Goal: Task Accomplishment & Management: Use online tool/utility

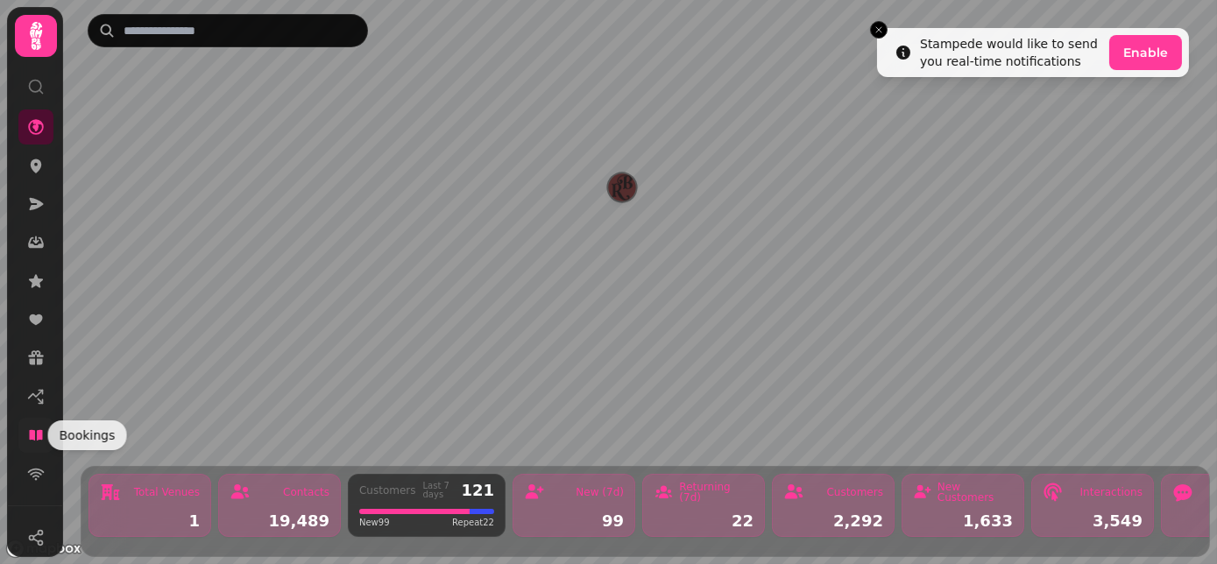
click at [33, 428] on icon at bounding box center [36, 436] width 18 height 18
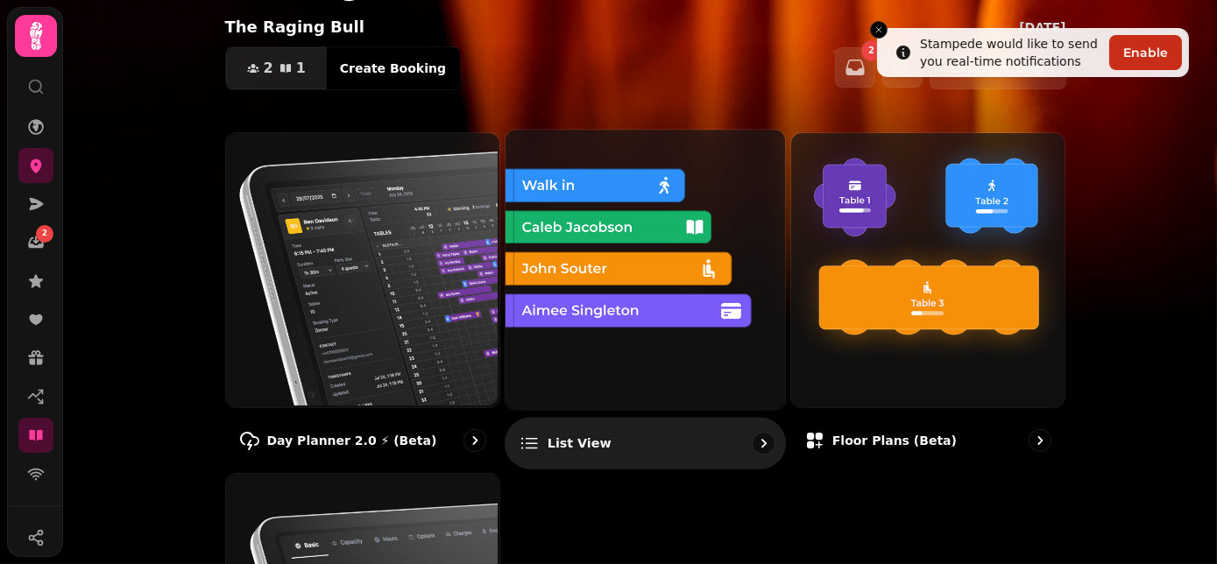
scroll to position [238, 0]
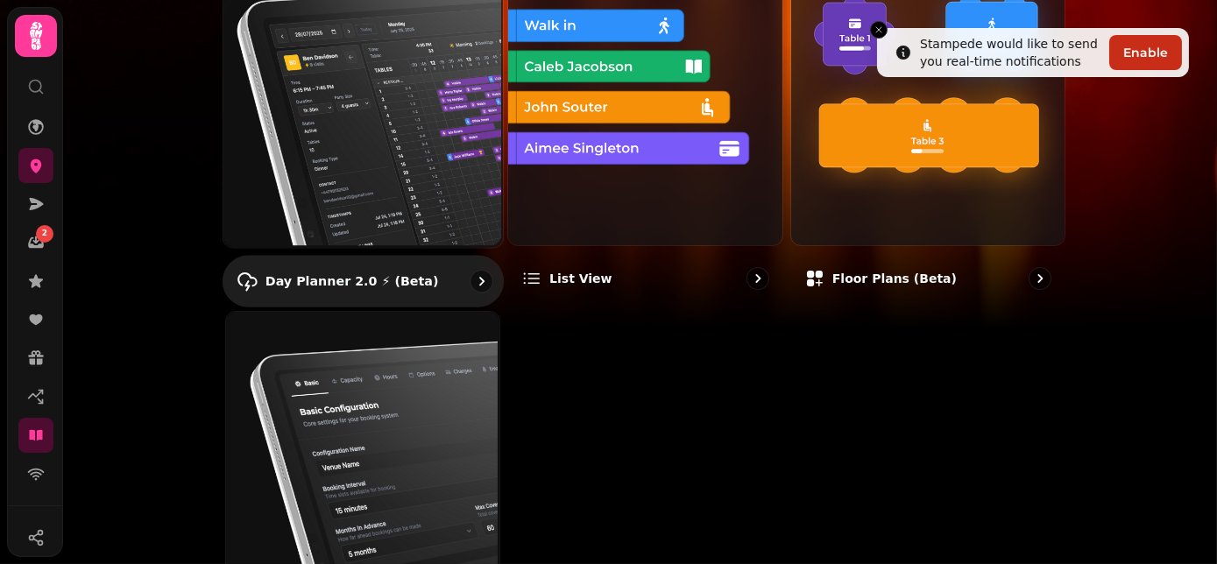
click at [401, 84] on img at bounding box center [361, 106] width 280 height 280
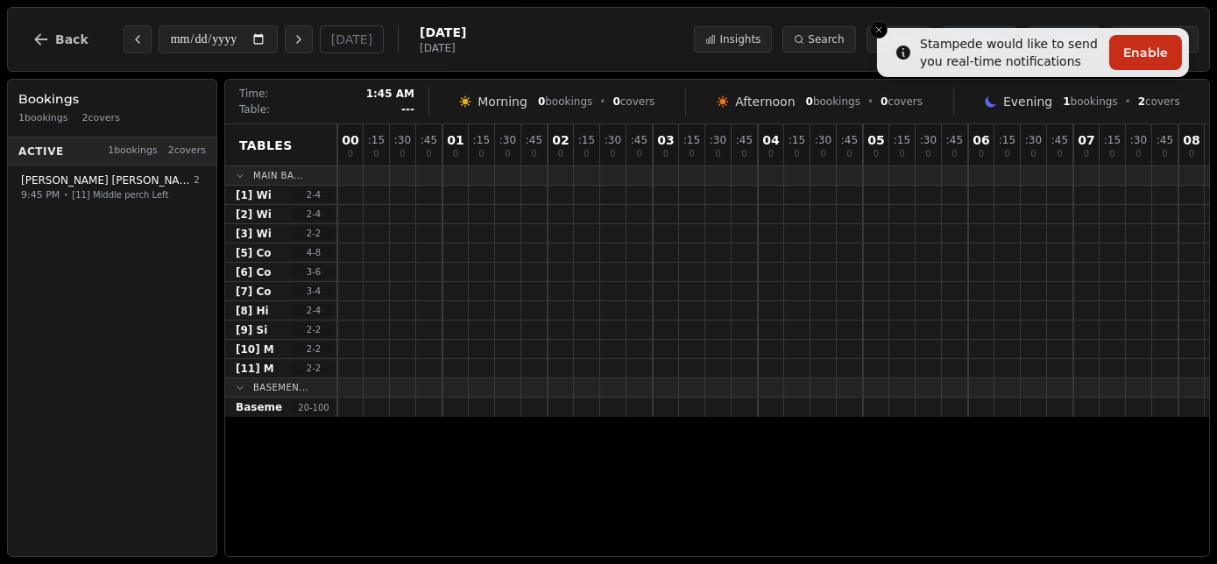
click at [526, 543] on div "Tables Main Ba... [1] Wi 2 - 4 [2] Wi 2 - 4 [3] Wi 2 - 2 [5] Co 4 - 8 [6] Co 3 …" at bounding box center [717, 340] width 984 height 432
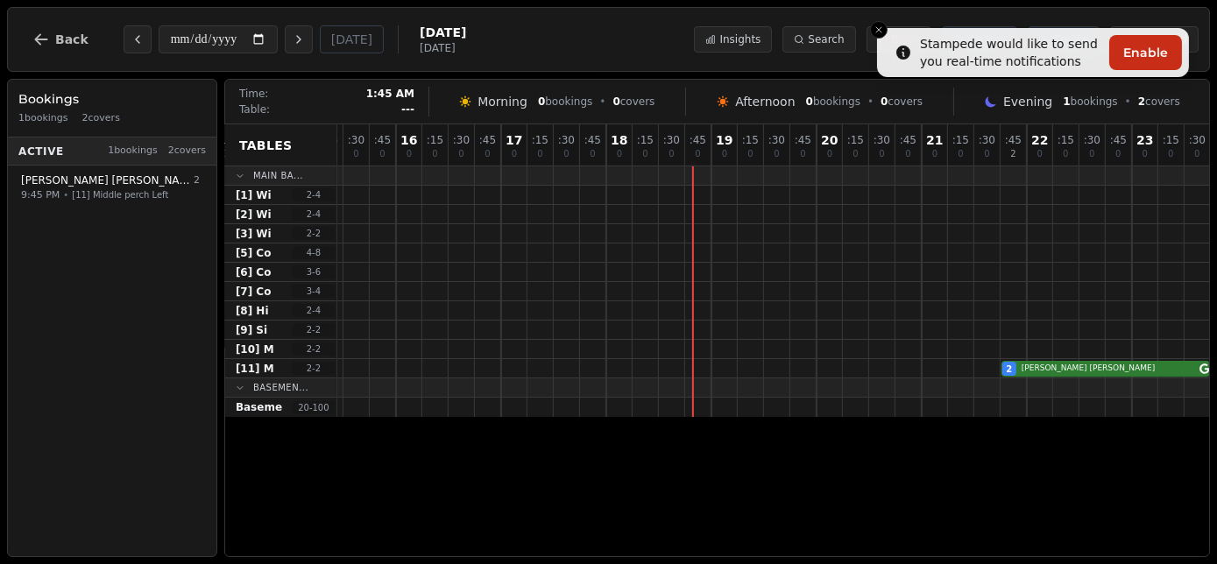
scroll to position [0, 1651]
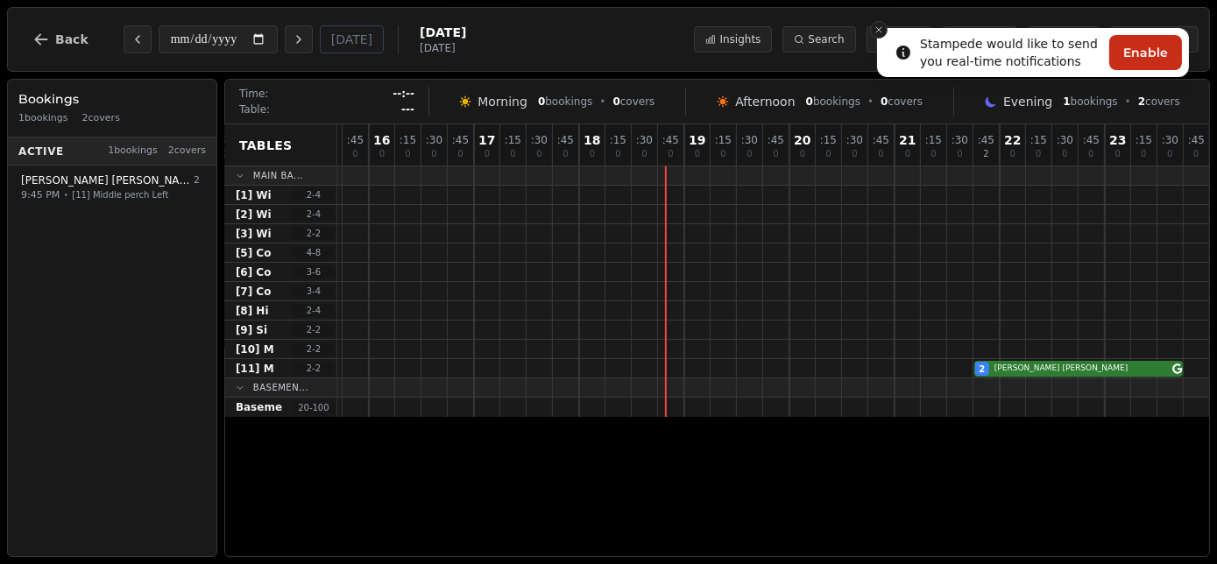
click at [872, 25] on button "Close toast" at bounding box center [879, 30] width 18 height 18
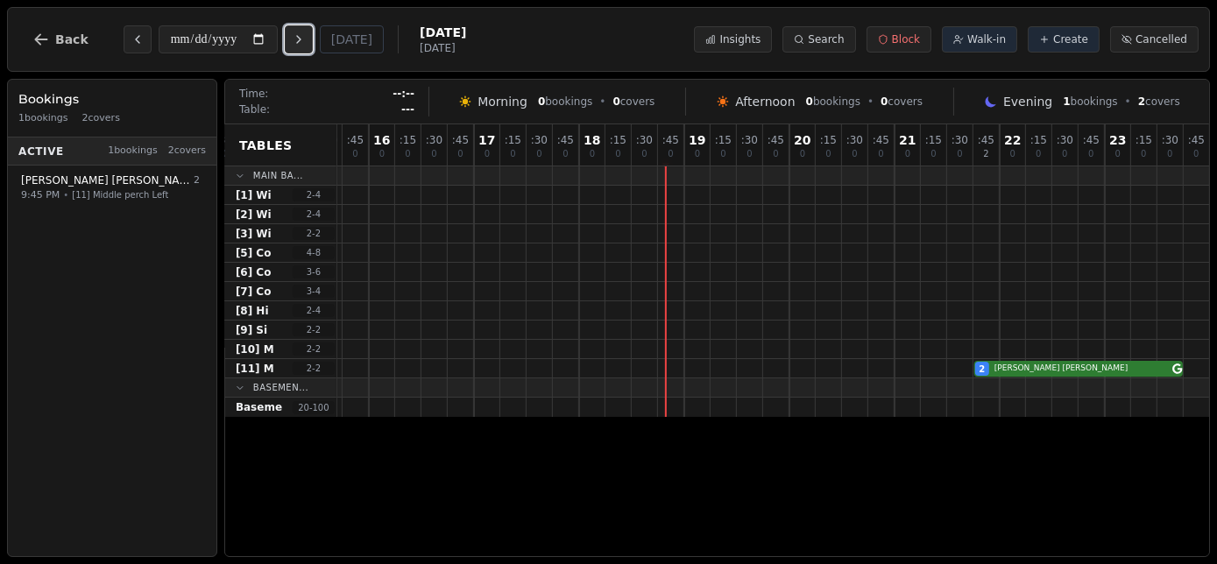
click at [292, 35] on button "Next day" at bounding box center [299, 39] width 28 height 28
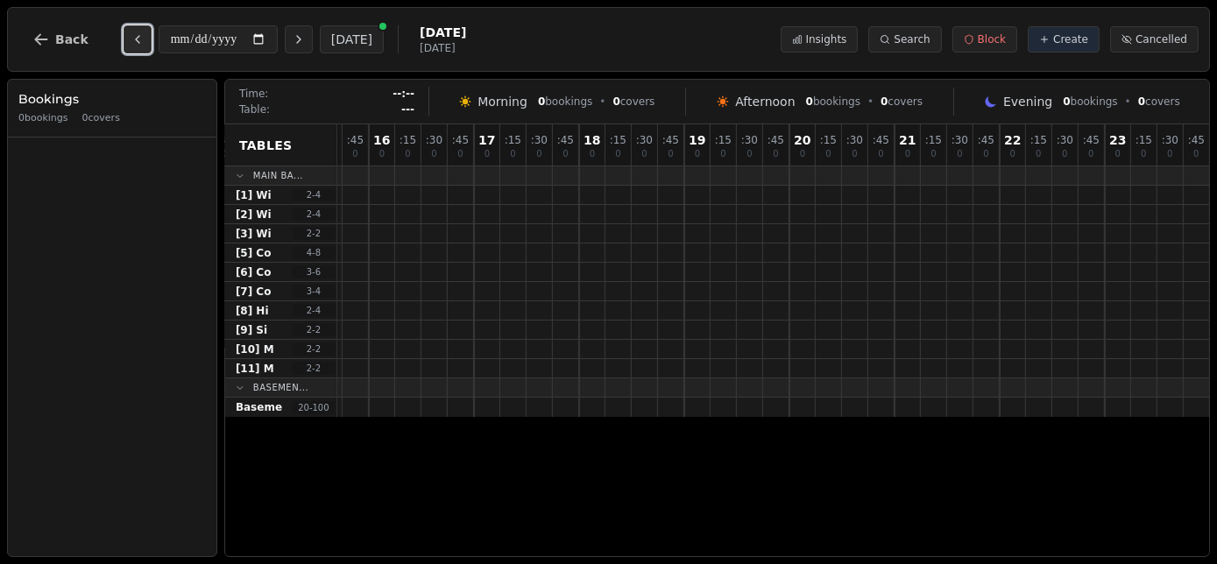
click at [135, 37] on icon "Previous day" at bounding box center [138, 39] width 14 height 14
type input "**********"
